Goal: Task Accomplishment & Management: Manage account settings

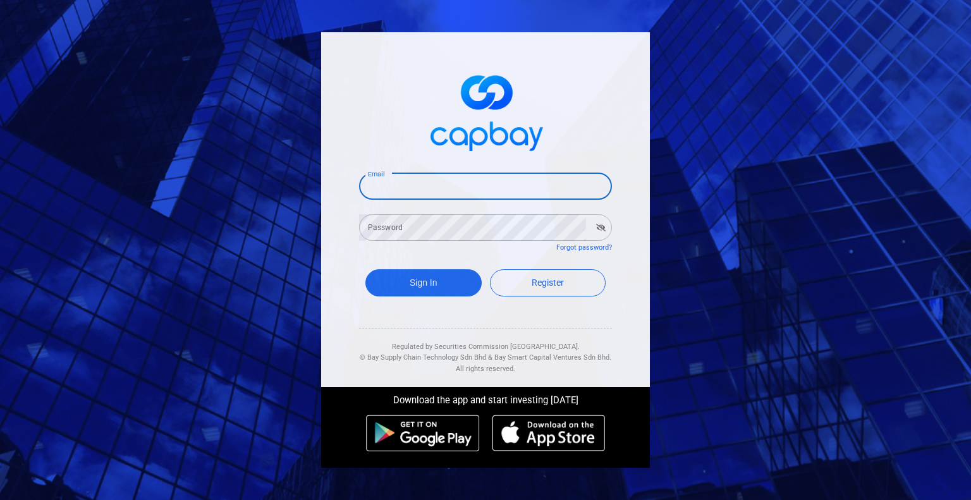
click at [456, 188] on input "Email" at bounding box center [485, 186] width 253 height 27
type input "[EMAIL_ADDRESS][DOMAIN_NAME]"
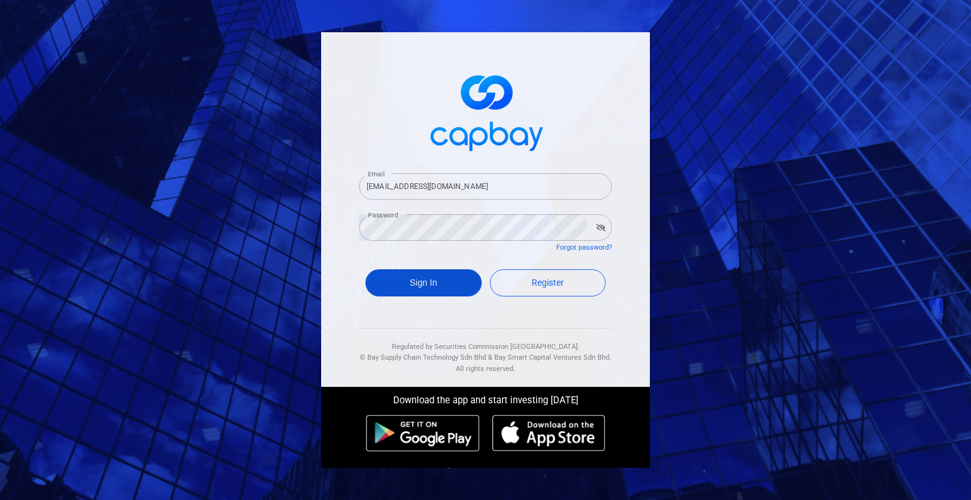
click at [442, 275] on button "Sign In" at bounding box center [423, 282] width 116 height 27
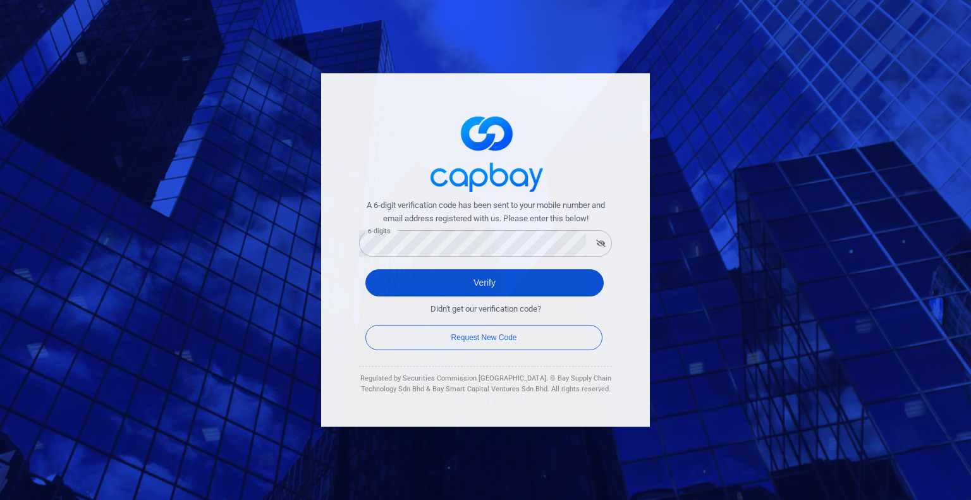
click at [507, 283] on button "Verify" at bounding box center [484, 282] width 238 height 27
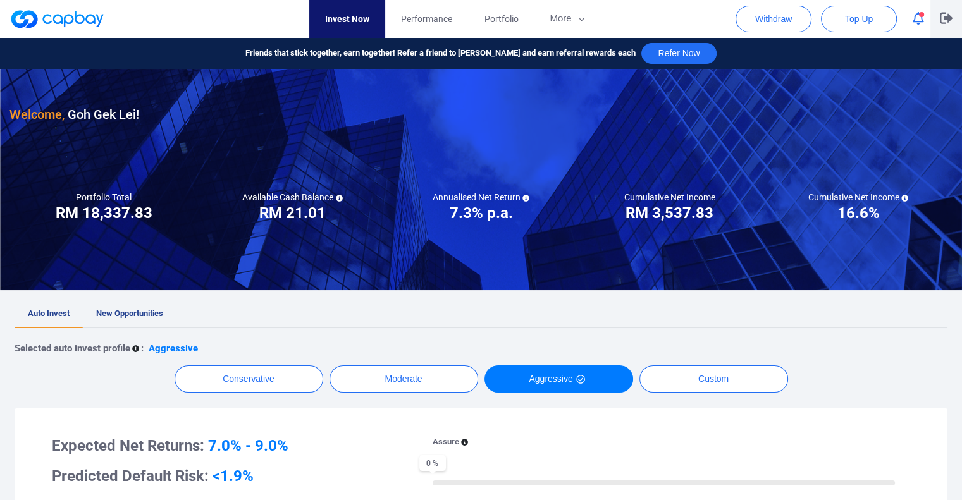
click at [951, 17] on icon "button" at bounding box center [945, 18] width 13 height 11
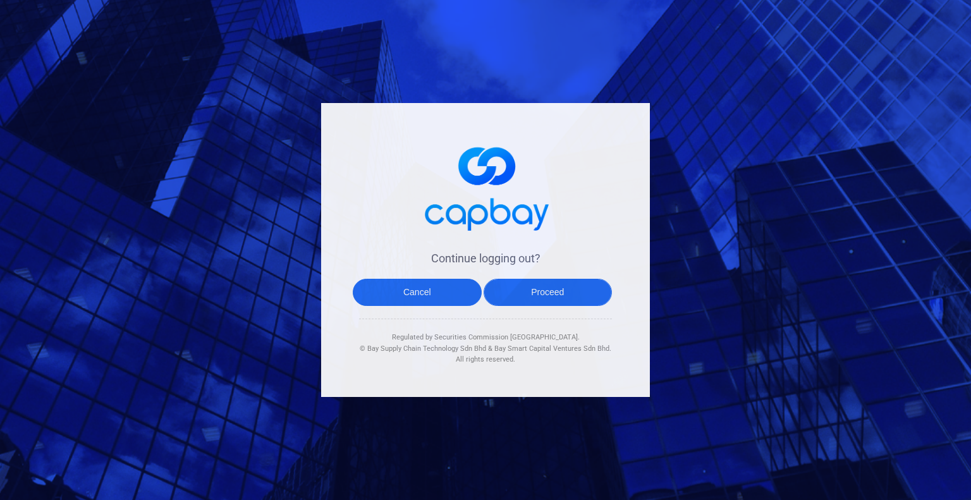
click at [546, 296] on button "Proceed" at bounding box center [548, 292] width 129 height 27
